Goal: Find specific page/section: Find specific page/section

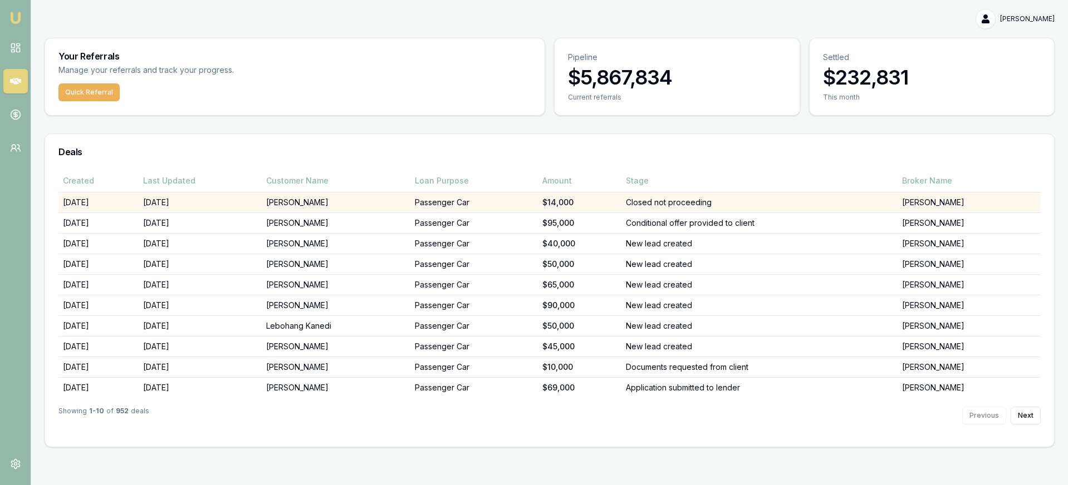
click at [705, 202] on td "Closed not proceeding" at bounding box center [759, 202] width 276 height 21
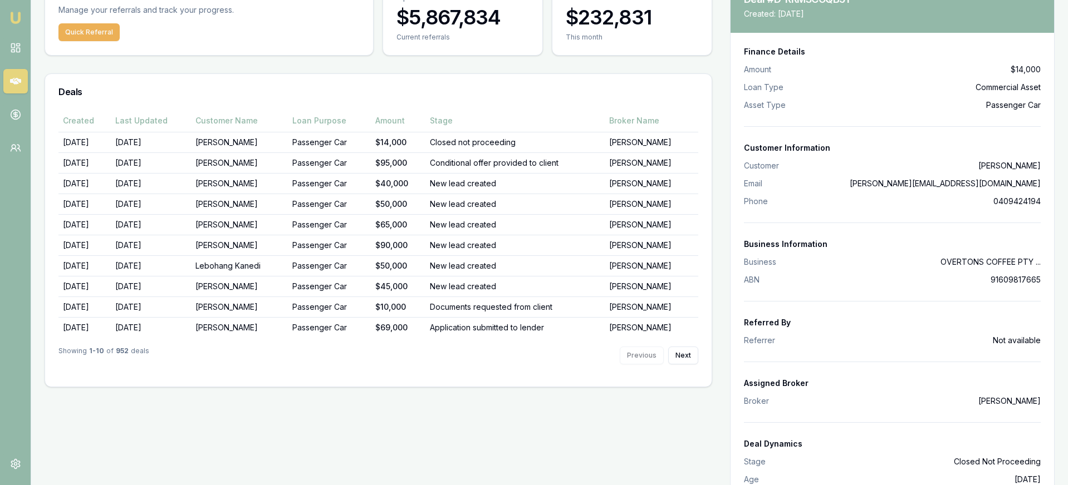
scroll to position [106, 0]
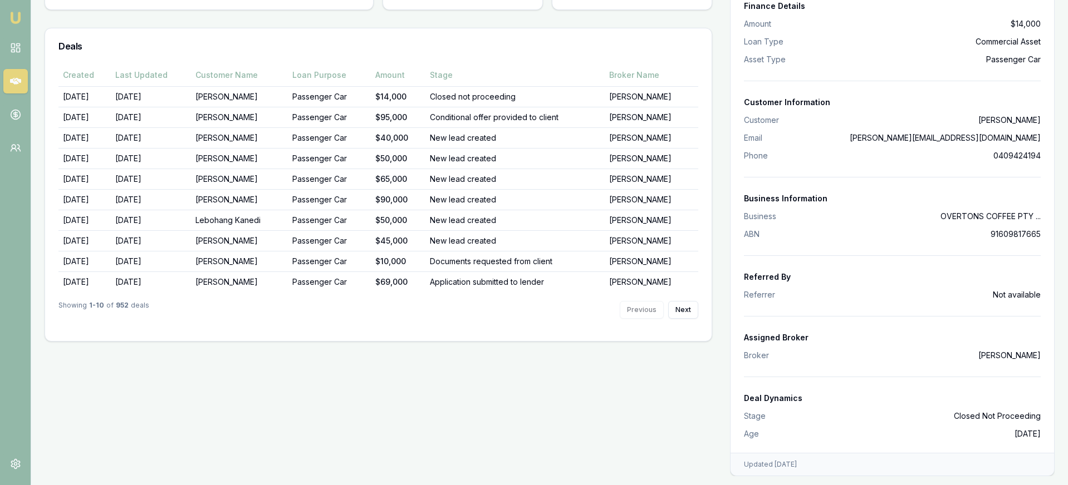
click at [1022, 217] on dd "OVERTONS COFFEE PTY ..." at bounding box center [990, 216] width 100 height 11
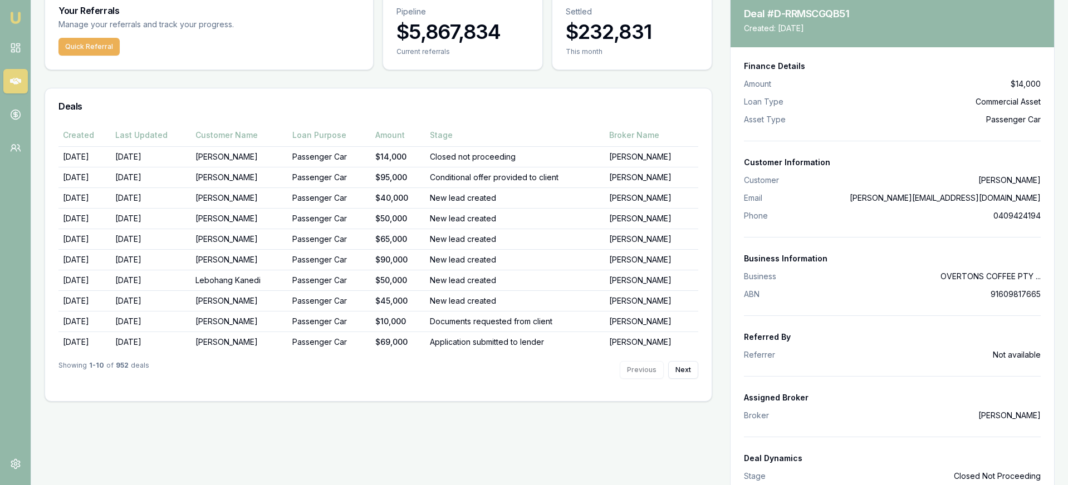
scroll to position [48, 0]
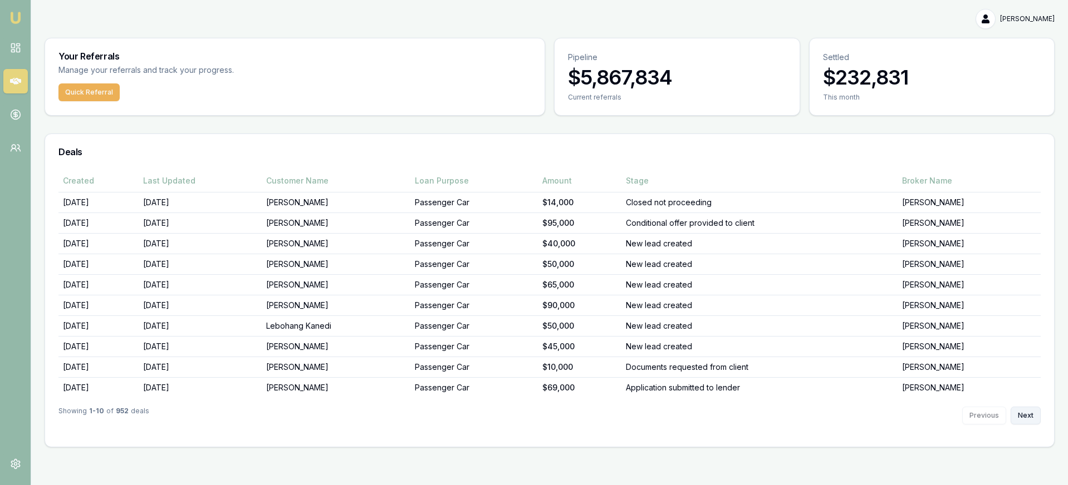
click at [1016, 414] on button "Next" at bounding box center [1025, 416] width 30 height 18
click at [1027, 419] on button "Next" at bounding box center [1025, 416] width 30 height 18
